Goal: Task Accomplishment & Management: Manage account settings

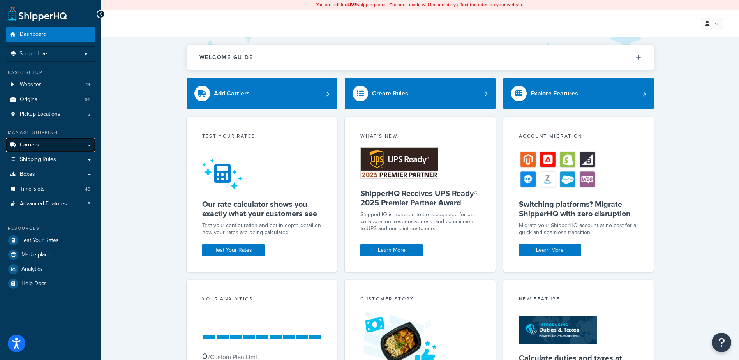
click at [37, 146] on span "Carriers" at bounding box center [29, 145] width 19 height 7
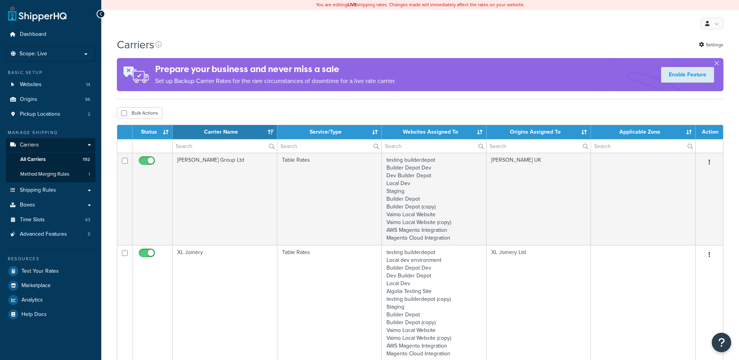
select select "15"
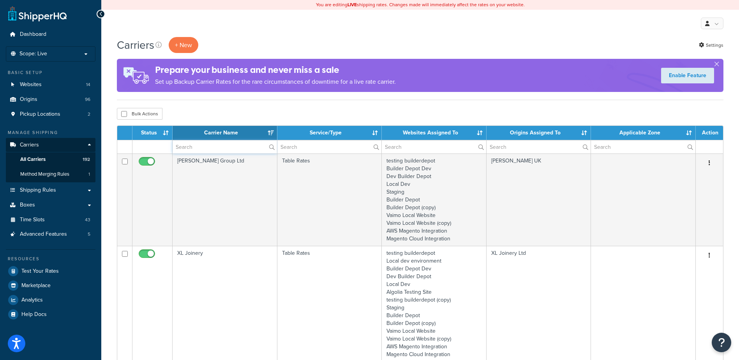
click at [193, 150] on input "text" at bounding box center [225, 146] width 104 height 13
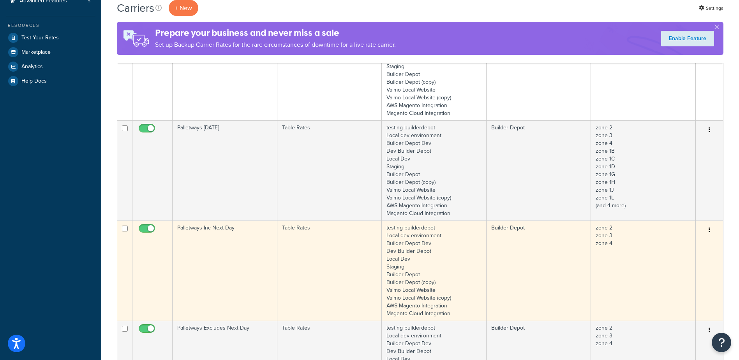
scroll to position [234, 0]
type input "palletways"
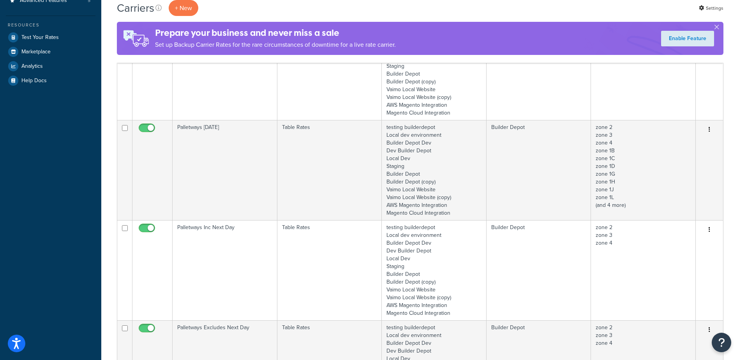
click at [233, 247] on td "Palletways Inc Next Day" at bounding box center [225, 270] width 105 height 100
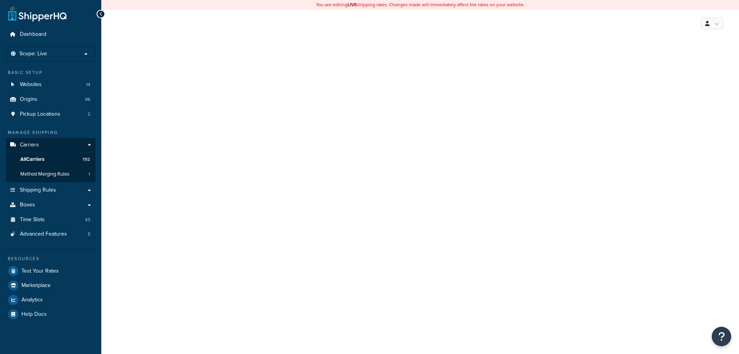
select select "25"
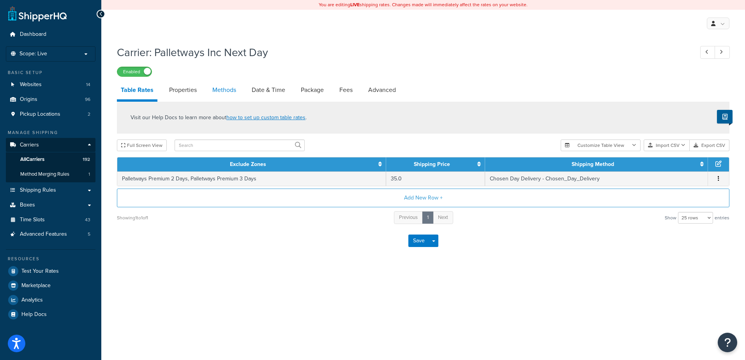
click at [222, 86] on link "Methods" at bounding box center [225, 90] width 32 height 19
select select "25"
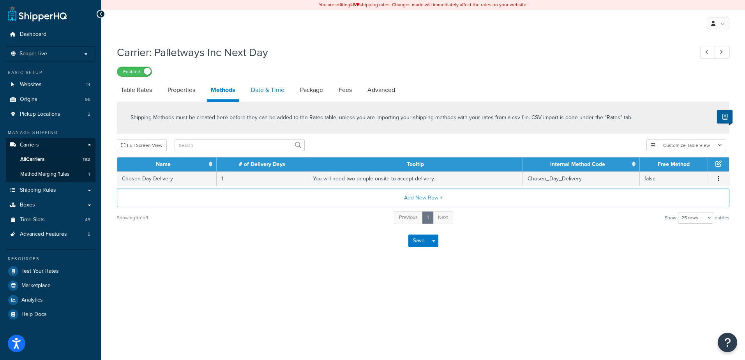
click at [268, 86] on link "Date & Time" at bounding box center [267, 90] width 41 height 19
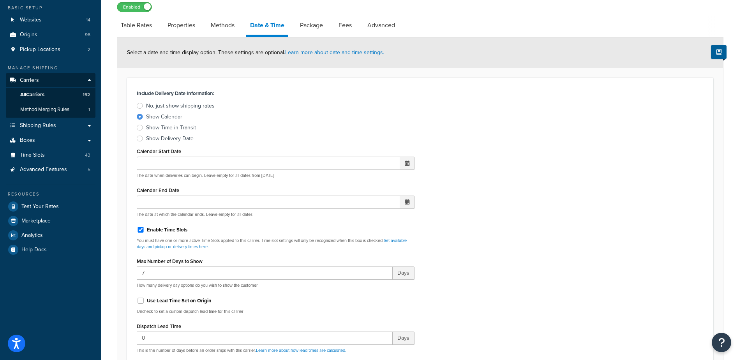
scroll to position [195, 0]
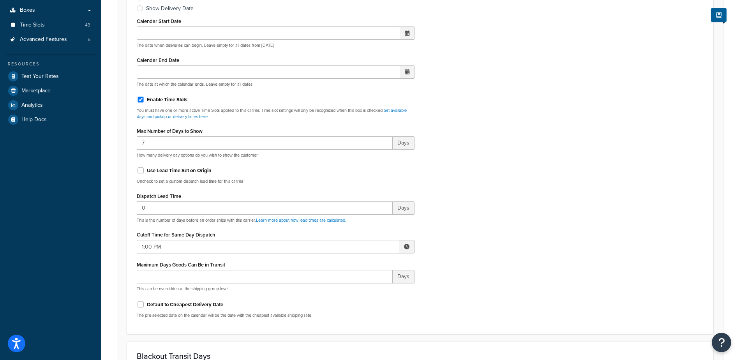
click at [406, 246] on span at bounding box center [406, 246] width 5 height 5
click at [353, 287] on span "▼" at bounding box center [350, 287] width 16 height 16
type input "10:00 AM"
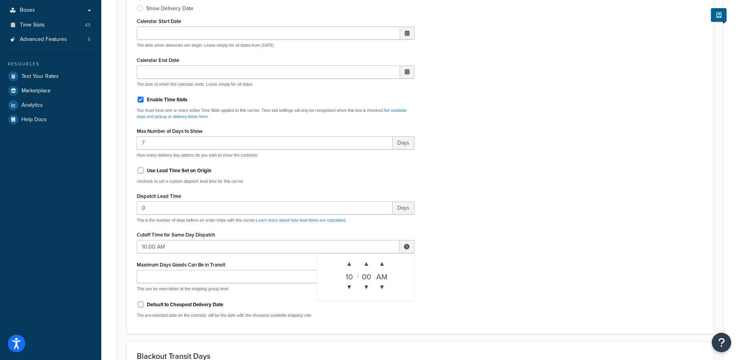
click at [480, 229] on div "Include Delivery Date Information: No, just show shipping rates Show Calendar S…" at bounding box center [420, 141] width 579 height 367
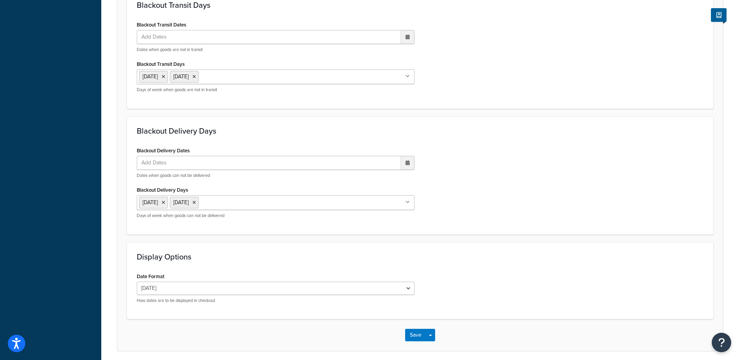
scroll to position [576, 0]
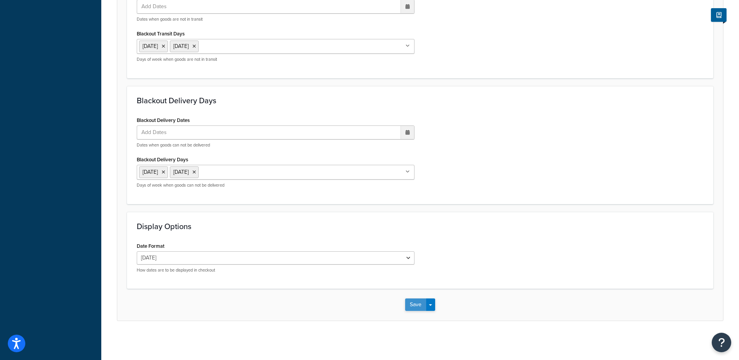
click at [414, 305] on button "Save" at bounding box center [415, 305] width 21 height 12
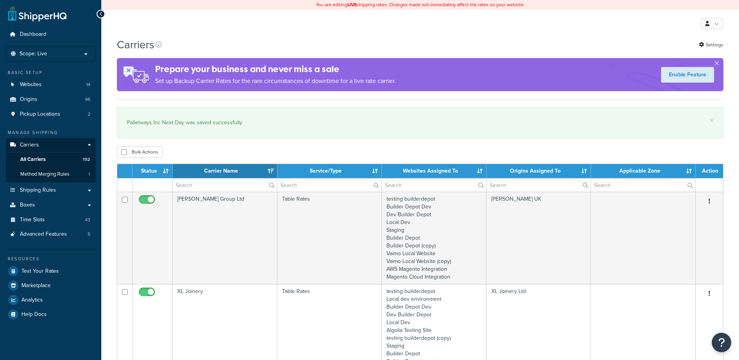
select select "15"
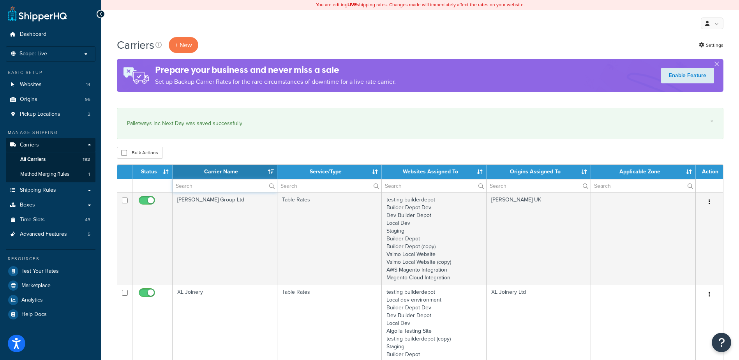
click at [192, 189] on input "text" at bounding box center [225, 185] width 104 height 13
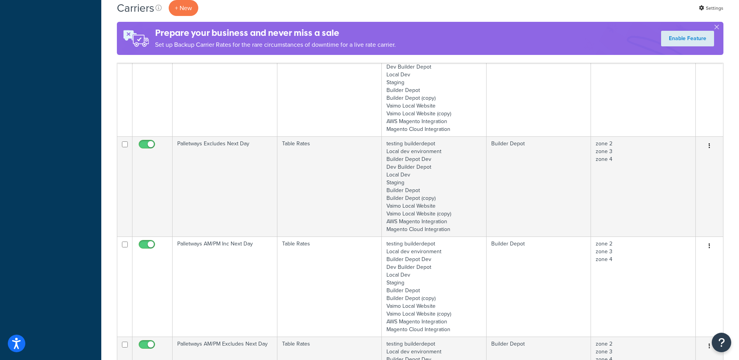
scroll to position [468, 0]
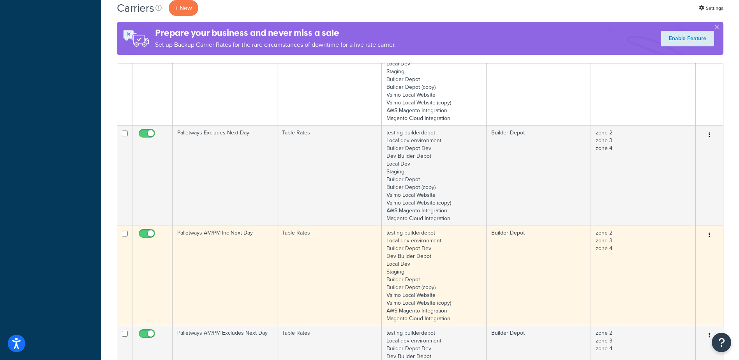
type input "palletways"
click at [215, 260] on td "Palletways AM/PM Inc Next Day" at bounding box center [225, 276] width 105 height 100
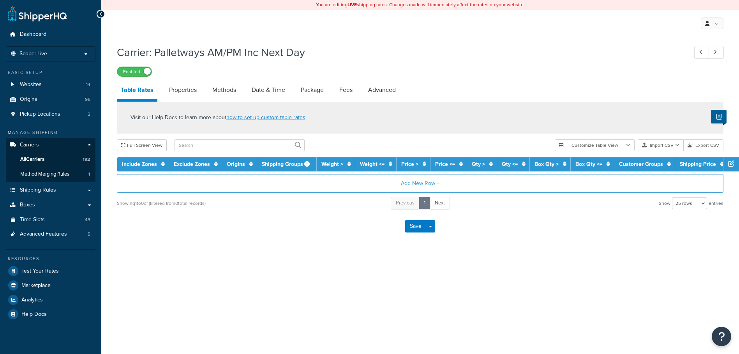
select select "25"
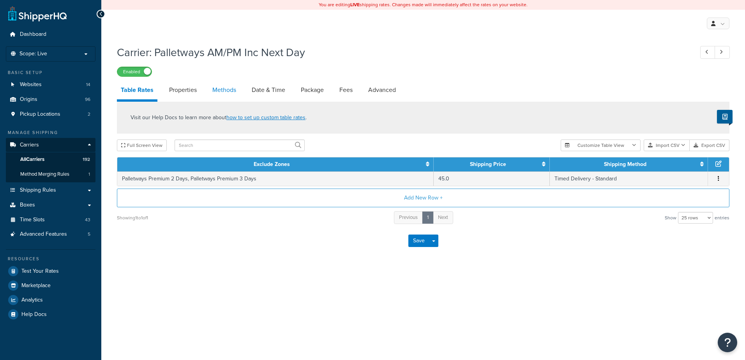
click at [227, 92] on link "Methods" at bounding box center [225, 90] width 32 height 19
select select "25"
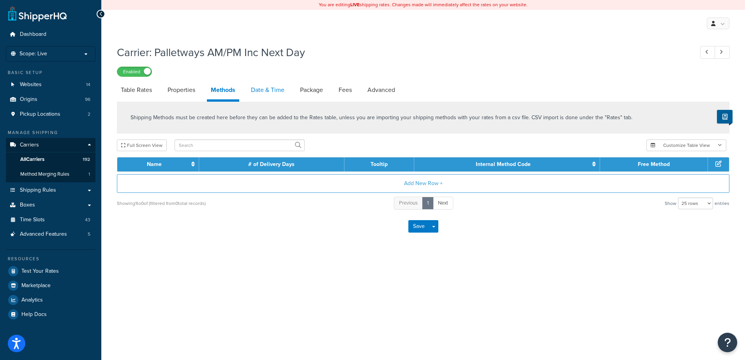
click at [268, 88] on link "Date & Time" at bounding box center [267, 90] width 41 height 19
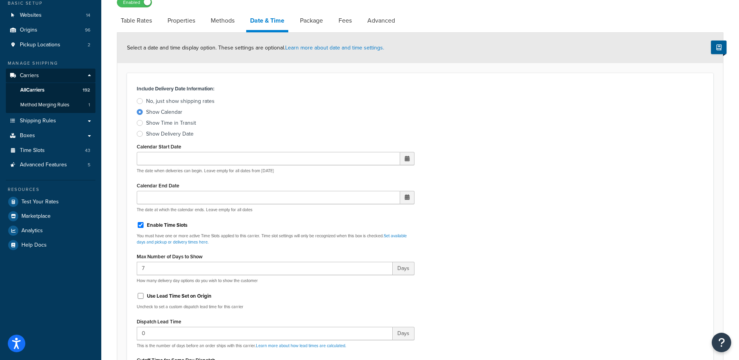
scroll to position [195, 0]
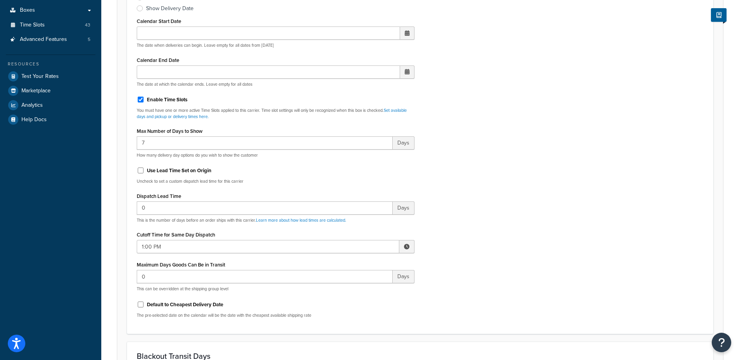
click at [405, 244] on span at bounding box center [406, 246] width 5 height 5
click at [346, 290] on span "▼" at bounding box center [350, 287] width 16 height 16
type input "10:00 AM"
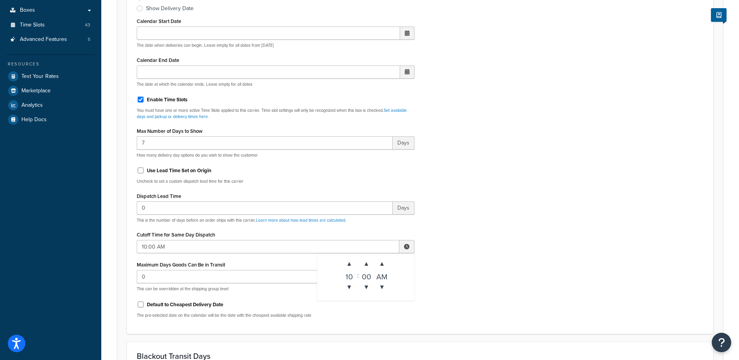
click at [477, 251] on div "Include Delivery Date Information: No, just show shipping rates Show Calendar S…" at bounding box center [420, 141] width 579 height 367
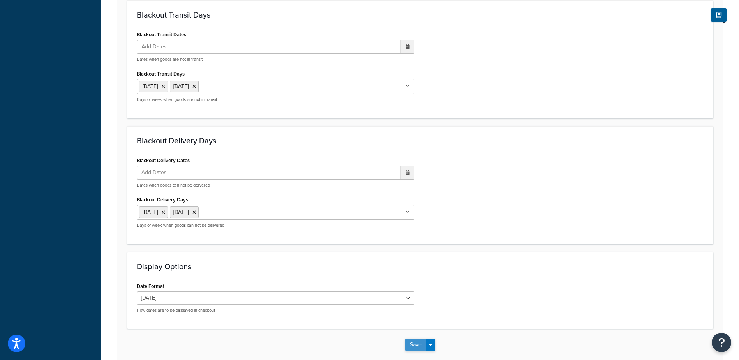
scroll to position [576, 0]
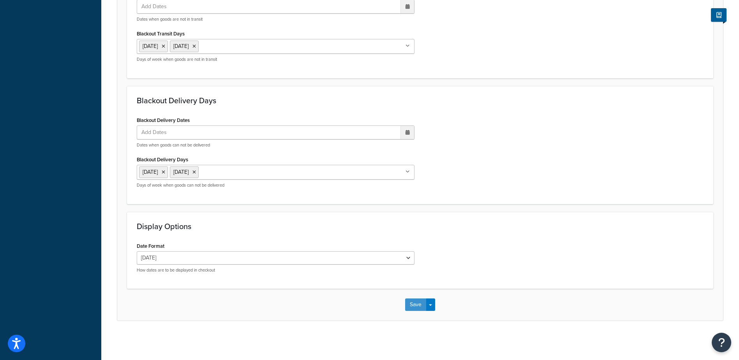
click at [417, 305] on button "Save" at bounding box center [415, 305] width 21 height 12
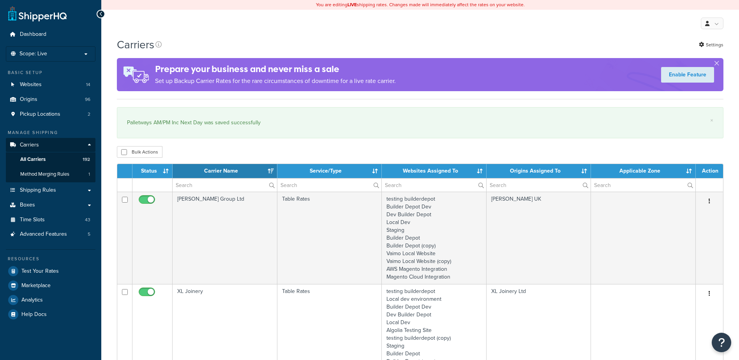
select select "15"
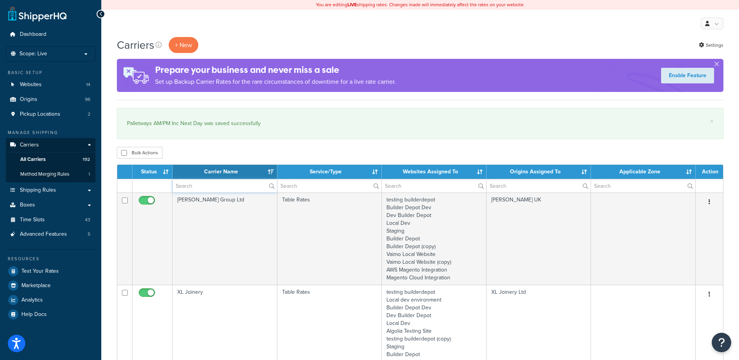
click at [214, 189] on input "text" at bounding box center [225, 185] width 104 height 13
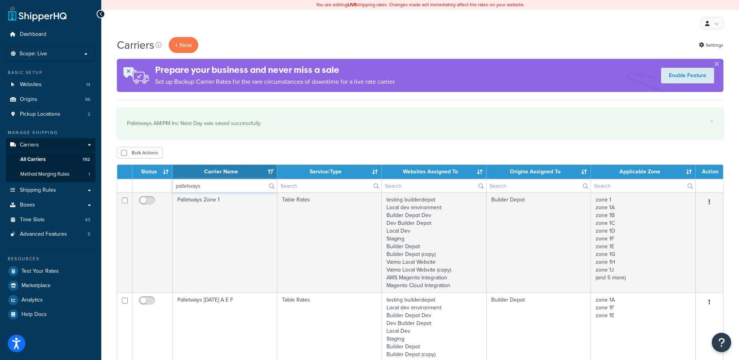
type input "palletways"
click at [39, 159] on span "All Carriers" at bounding box center [32, 159] width 25 height 7
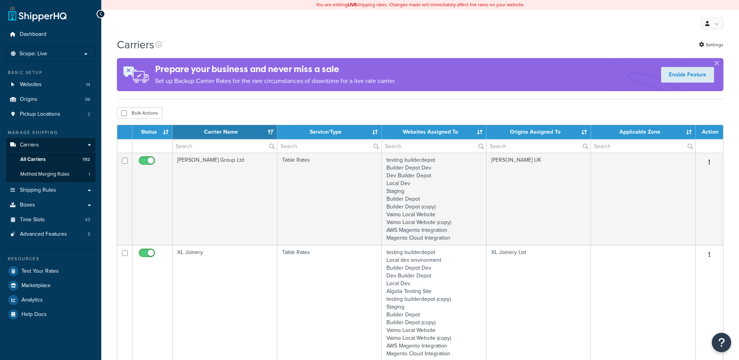
select select "15"
